Goal: Task Accomplishment & Management: Manage account settings

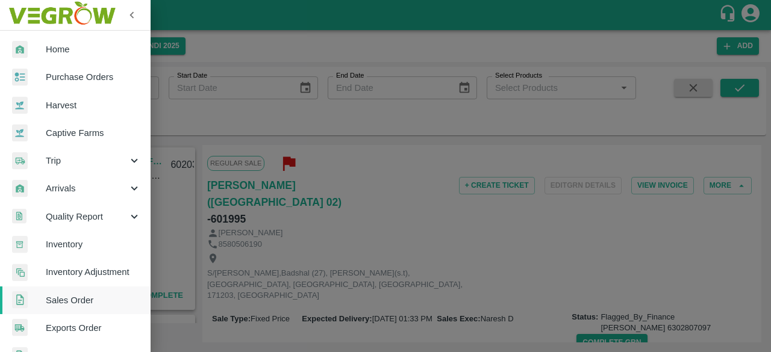
scroll to position [376, 0]
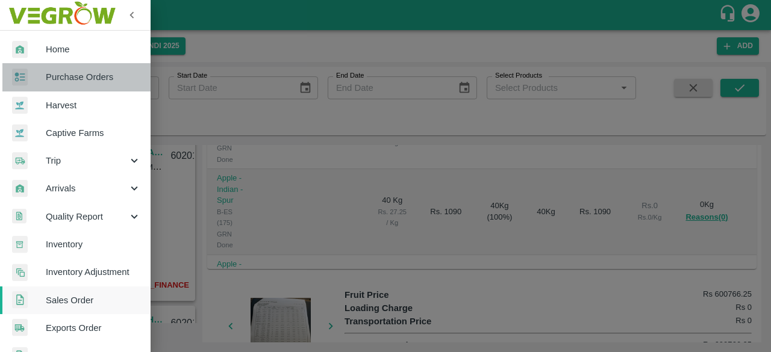
click at [83, 78] on span "Purchase Orders" at bounding box center [93, 76] width 95 height 13
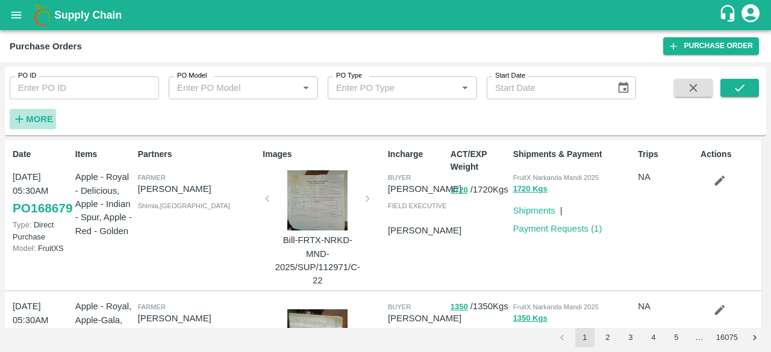
click at [29, 122] on strong "More" at bounding box center [39, 119] width 27 height 10
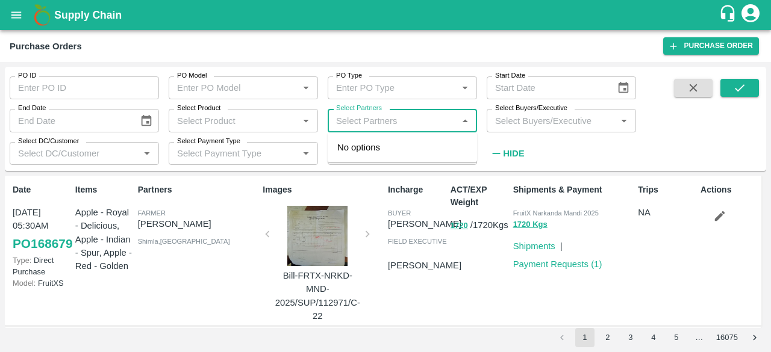
click at [345, 128] on input "Select Partners" at bounding box center [392, 121] width 122 height 16
paste input "8894119342"
type input "8894119342"
click at [345, 128] on input "Select Partners" at bounding box center [392, 121] width 122 height 16
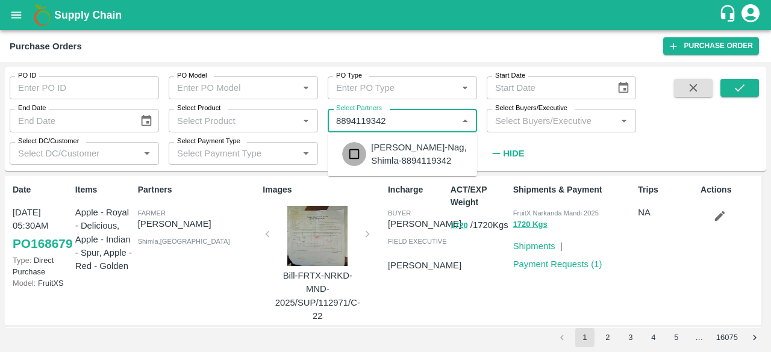
click at [353, 155] on input "checkbox" at bounding box center [354, 154] width 24 height 24
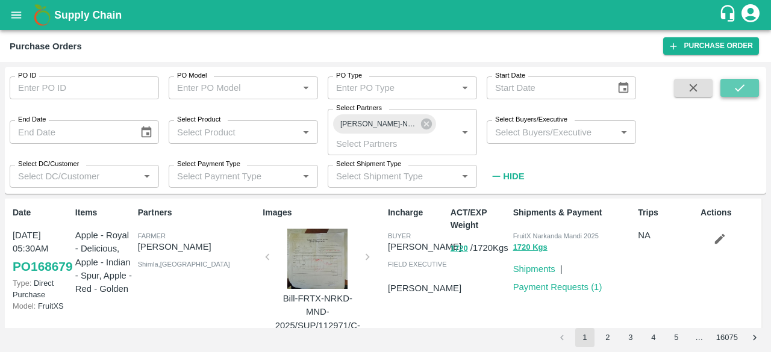
click at [728, 88] on button "submit" at bounding box center [739, 88] width 39 height 18
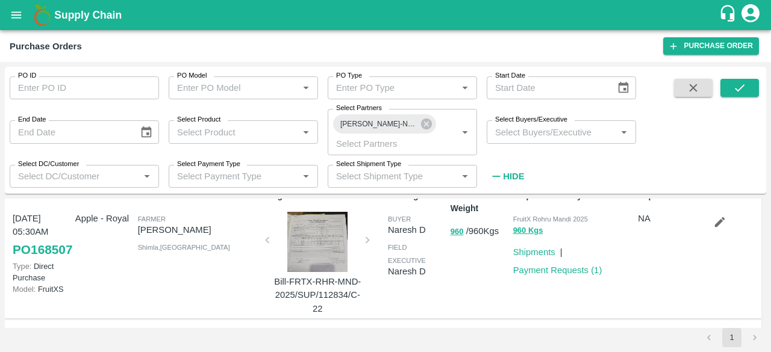
scroll to position [14, 0]
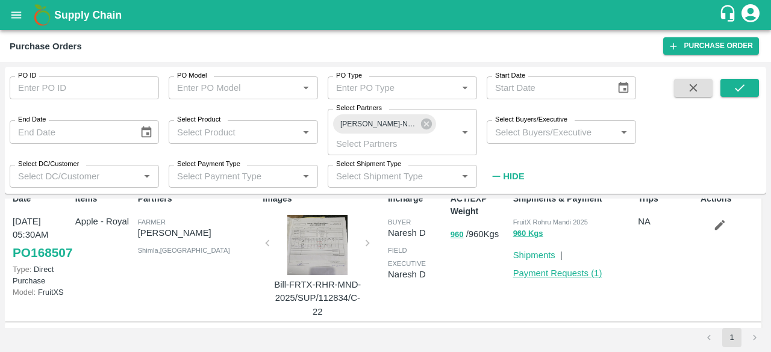
click at [560, 271] on link "Payment Requests ( 1 )" at bounding box center [557, 273] width 89 height 10
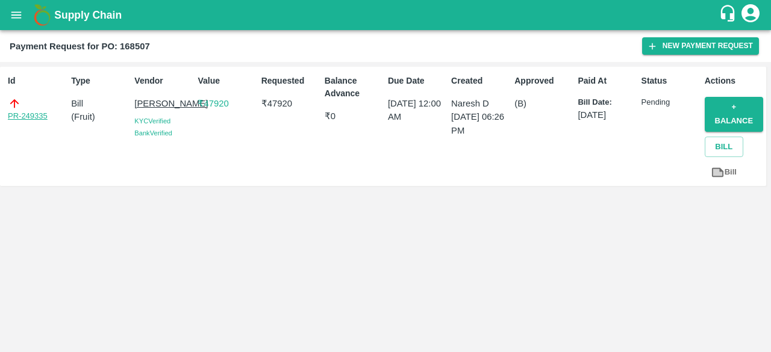
click at [30, 116] on link "PR-249335" at bounding box center [28, 116] width 40 height 12
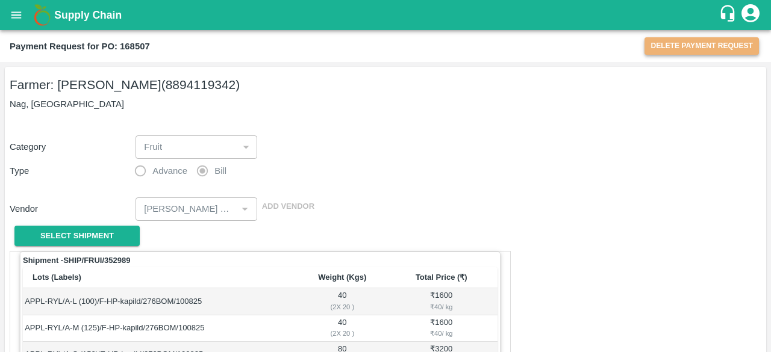
click at [683, 46] on button "Delete Payment Request" at bounding box center [701, 45] width 114 height 17
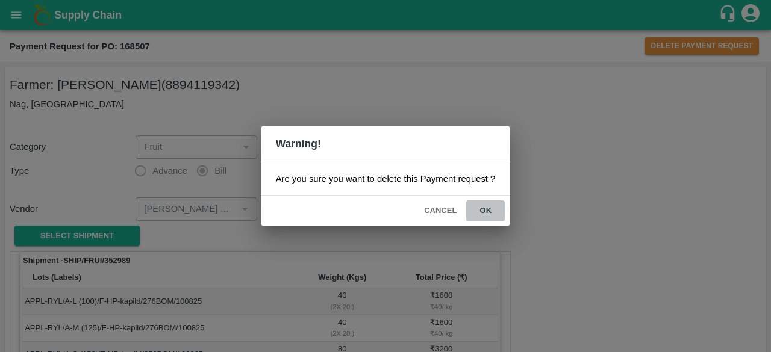
click at [486, 208] on button "ok" at bounding box center [485, 210] width 39 height 21
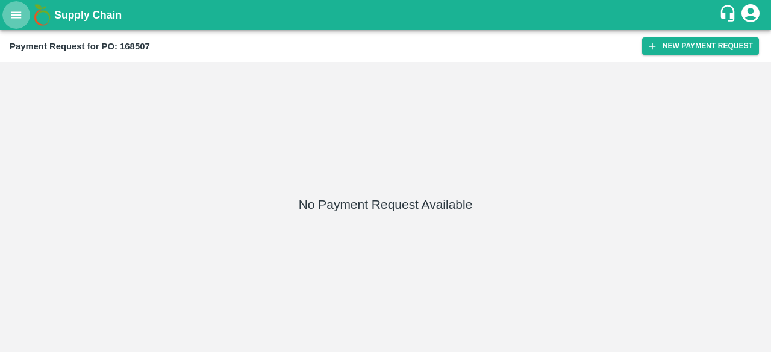
click at [17, 10] on icon "open drawer" at bounding box center [16, 14] width 13 height 13
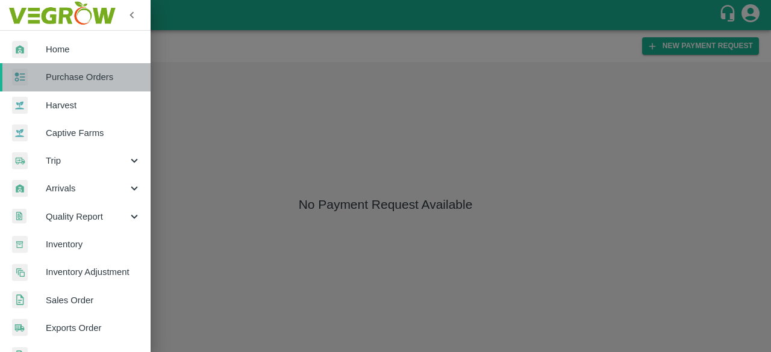
click at [92, 78] on span "Purchase Orders" at bounding box center [93, 76] width 95 height 13
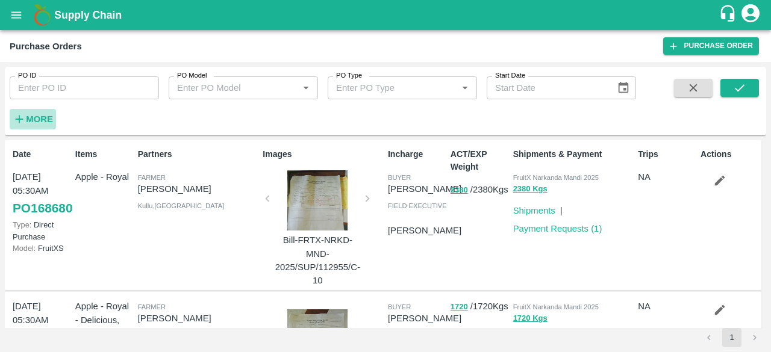
click at [42, 114] on strong "More" at bounding box center [39, 119] width 27 height 10
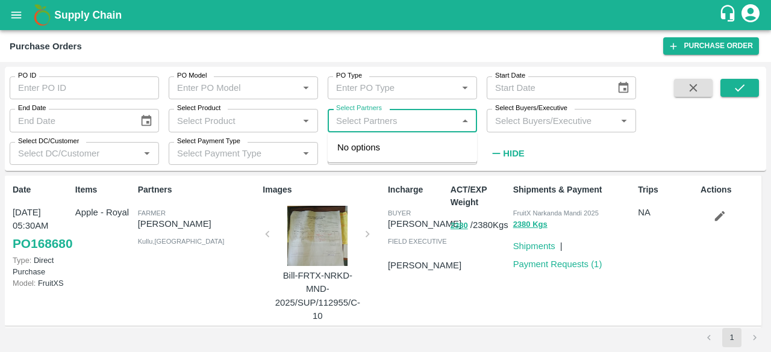
click at [403, 118] on input "Select Partners" at bounding box center [392, 121] width 122 height 16
paste input "8894119342"
type input "8894119342"
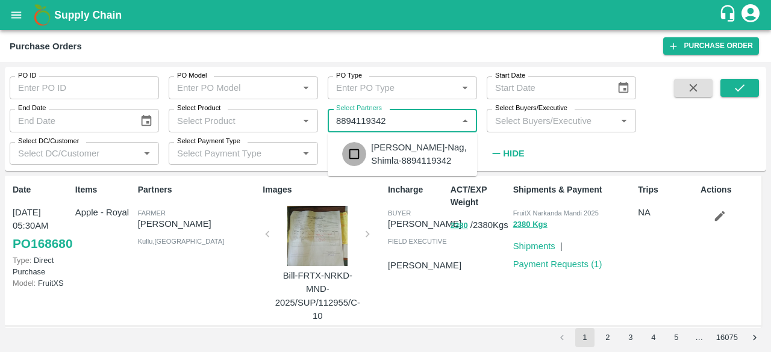
click at [354, 149] on input "checkbox" at bounding box center [354, 154] width 24 height 24
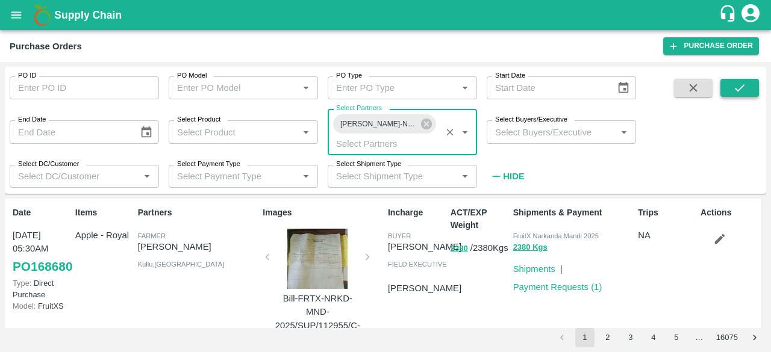
click at [727, 91] on button "submit" at bounding box center [739, 88] width 39 height 18
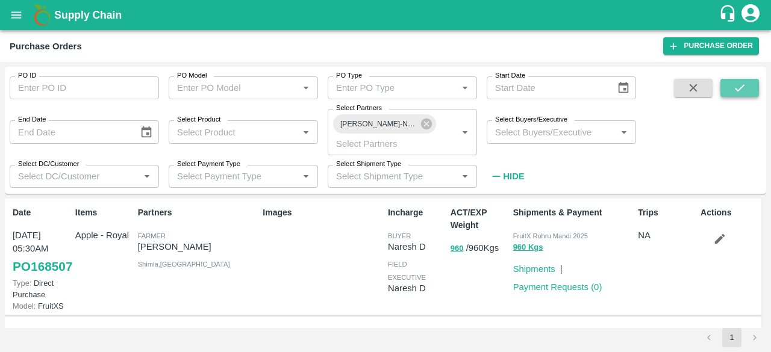
click at [738, 83] on icon "submit" at bounding box center [739, 87] width 13 height 13
click at [713, 237] on icon "button" at bounding box center [719, 238] width 13 height 13
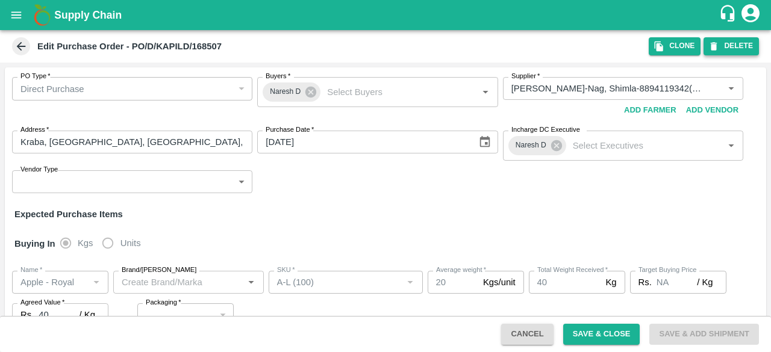
click at [732, 45] on button "DELETE" at bounding box center [730, 45] width 55 height 17
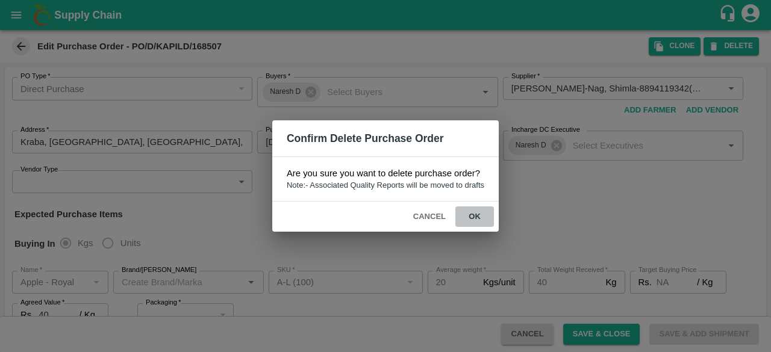
click at [473, 215] on button "ok" at bounding box center [474, 216] width 39 height 21
